Goal: Navigation & Orientation: Understand site structure

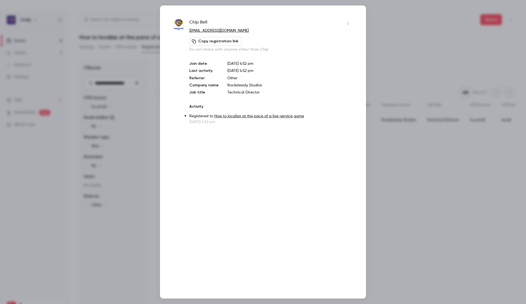
click at [401, 98] on div at bounding box center [263, 152] width 526 height 304
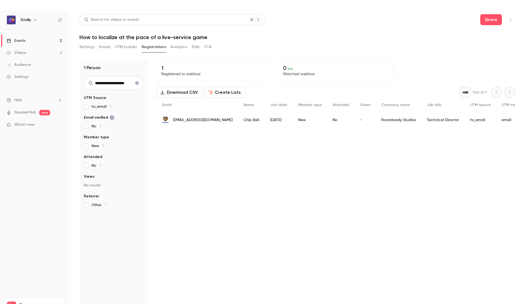
click at [160, 47] on button "Registrations" at bounding box center [154, 47] width 24 height 9
click at [136, 83] on icon "Clear search" at bounding box center [137, 83] width 4 height 4
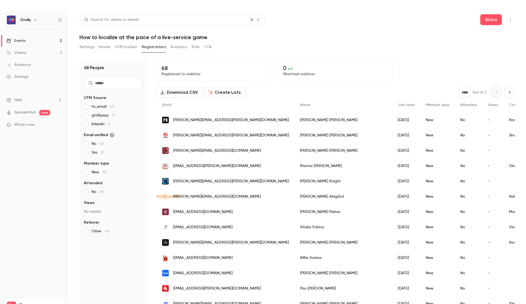
click at [199, 49] on button "Polls" at bounding box center [196, 47] width 8 height 9
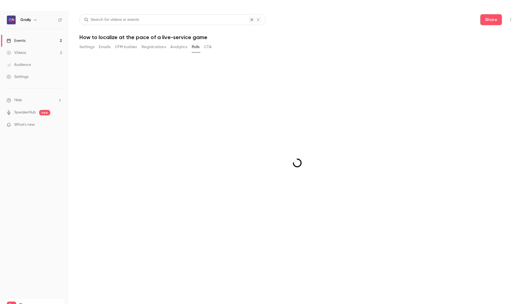
click at [207, 48] on button "CTA" at bounding box center [207, 47] width 7 height 9
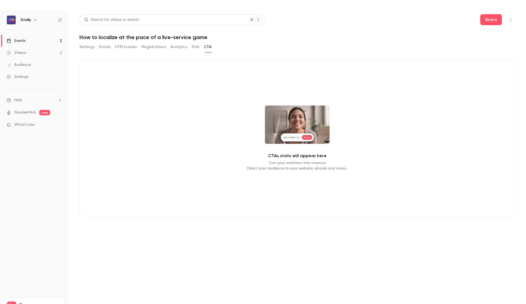
click at [129, 47] on button "UTM builder" at bounding box center [126, 47] width 22 height 9
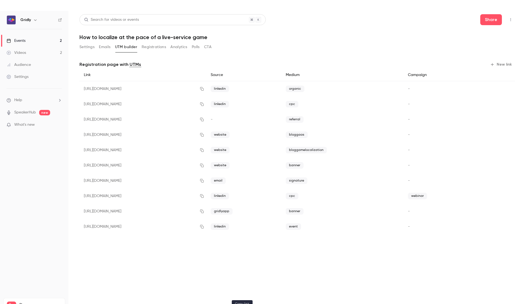
click at [204, 196] on icon "button" at bounding box center [202, 196] width 4 height 4
